Goal: Use online tool/utility: Utilize a website feature to perform a specific function

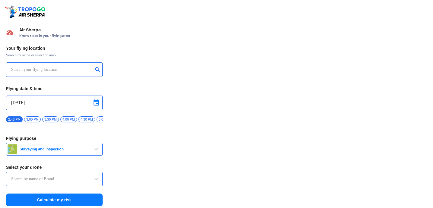
type input "Lookout VTOL_Tactical"
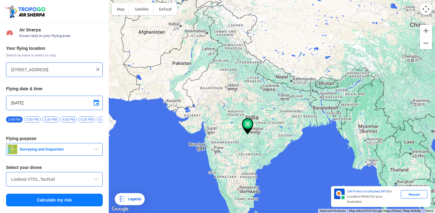
drag, startPoint x: 252, startPoint y: 58, endPoint x: 251, endPoint y: 120, distance: 61.6
click at [252, 120] on div "To navigate, press the arrow keys." at bounding box center [272, 106] width 326 height 213
click at [253, 66] on div "To navigate, press the arrow keys." at bounding box center [272, 106] width 326 height 213
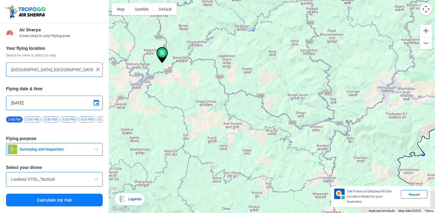
drag, startPoint x: 361, startPoint y: 117, endPoint x: 249, endPoint y: 73, distance: 119.5
click at [249, 73] on div "To navigate, press the arrow keys." at bounding box center [272, 106] width 326 height 213
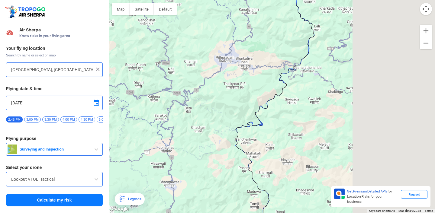
drag, startPoint x: 326, startPoint y: 107, endPoint x: 164, endPoint y: 77, distance: 164.7
click at [164, 77] on div "To navigate, press the arrow keys." at bounding box center [272, 106] width 326 height 213
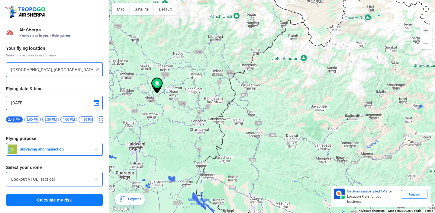
drag, startPoint x: 161, startPoint y: 77, endPoint x: 195, endPoint y: 105, distance: 44.1
click at [196, 105] on div "To navigate, press the arrow keys." at bounding box center [272, 106] width 326 height 213
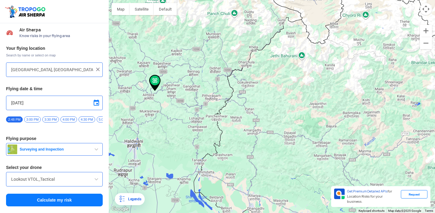
click at [204, 114] on div "To navigate, press the arrow keys." at bounding box center [272, 106] width 326 height 213
type input "[GEOGRAPHIC_DATA], [GEOGRAPHIC_DATA], [GEOGRAPHIC_DATA]"
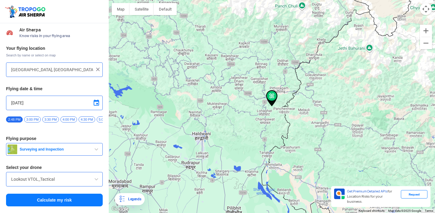
click at [77, 152] on span "Surveying and Inspection" at bounding box center [54, 149] width 75 height 5
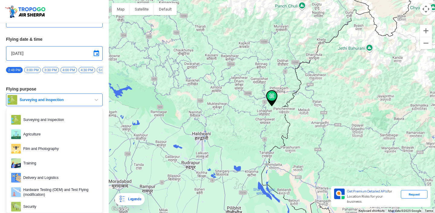
click at [95, 103] on span "button" at bounding box center [96, 99] width 7 height 7
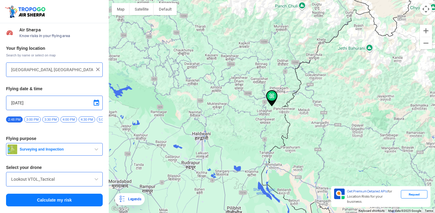
click at [67, 203] on button "Calculate my risk" at bounding box center [54, 200] width 97 height 13
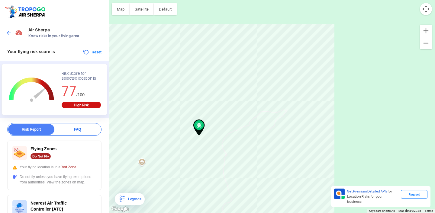
click at [11, 32] on img at bounding box center [9, 33] width 6 height 6
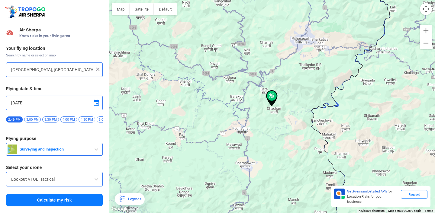
click at [197, 127] on div "To navigate, press the arrow keys." at bounding box center [272, 106] width 326 height 213
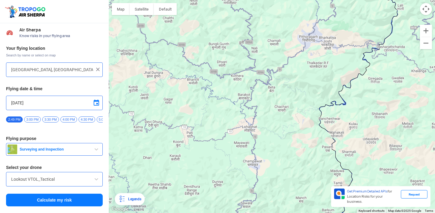
type input "[GEOGRAPHIC_DATA], [GEOGRAPHIC_DATA], [GEOGRAPHIC_DATA]"
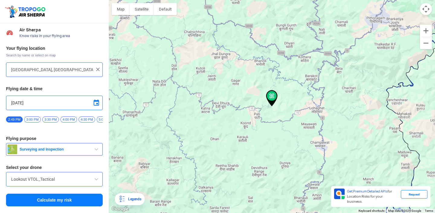
click at [72, 159] on div "Your flying location Search by name or select on map [GEOGRAPHIC_DATA], [GEOGRA…" at bounding box center [54, 127] width 109 height 168
click at [72, 152] on span "Surveying and Inspection" at bounding box center [54, 149] width 75 height 5
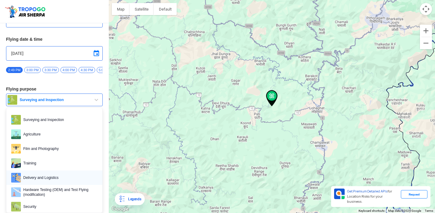
scroll to position [0, 0]
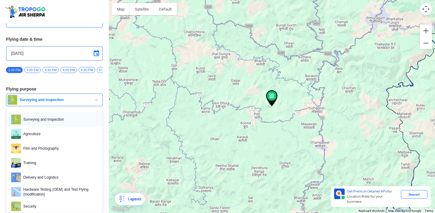
click at [61, 117] on span "Surveying and Inspection" at bounding box center [59, 120] width 77 height 10
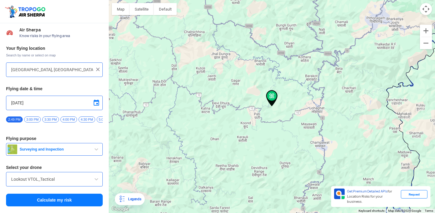
click at [59, 202] on button "Calculate my risk" at bounding box center [54, 200] width 97 height 13
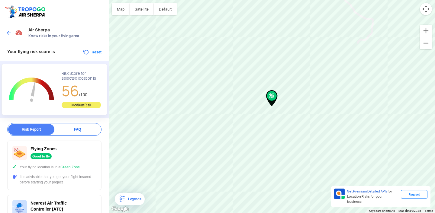
click at [51, 168] on div "Your flying location is in a Green Zone" at bounding box center [54, 167] width 84 height 5
click at [77, 157] on div "Flying Zones Good to fly" at bounding box center [54, 153] width 84 height 14
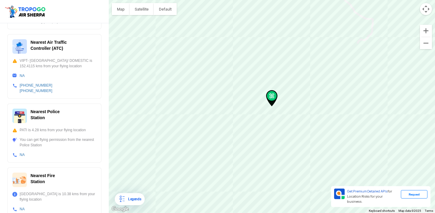
scroll to position [209, 0]
